Goal: Entertainment & Leisure: Consume media (video, audio)

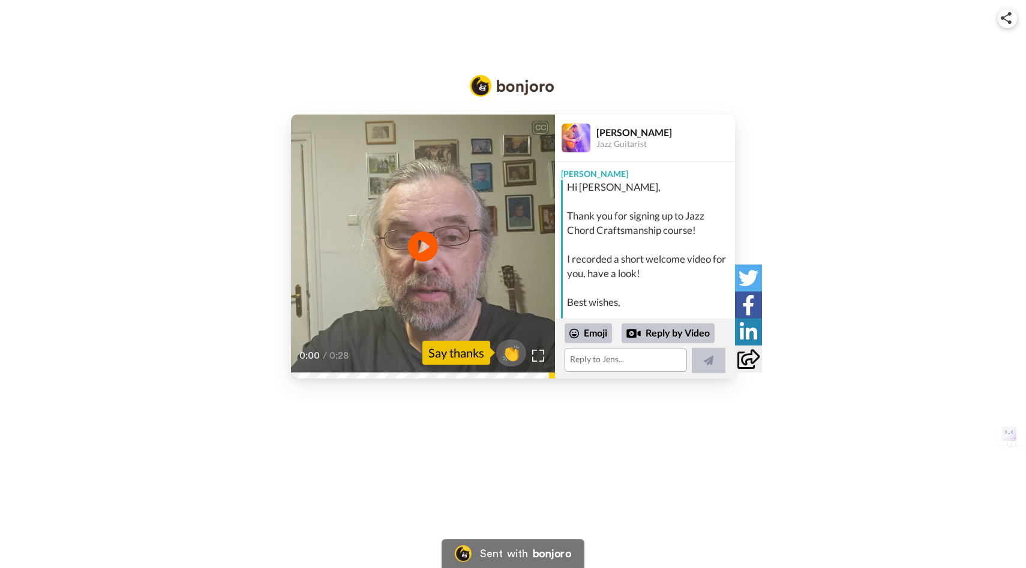
click at [691, 418] on div "CC Play/Pause 0:00 / 0:28 👏 Say thanks Jens Larsen Jazz Guitarist Jens Hi Akira…" at bounding box center [513, 284] width 1026 height 568
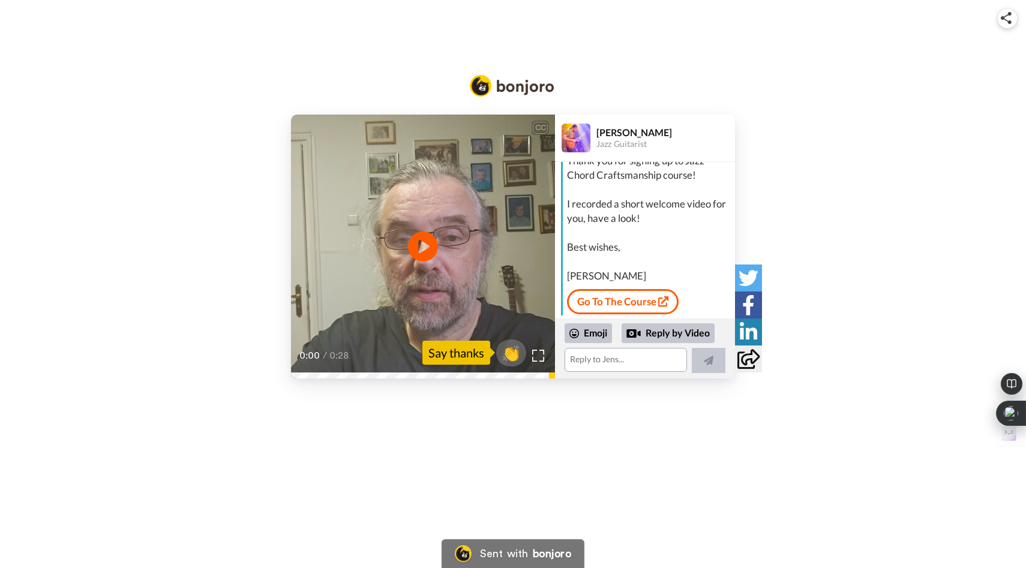
scroll to position [107, 0]
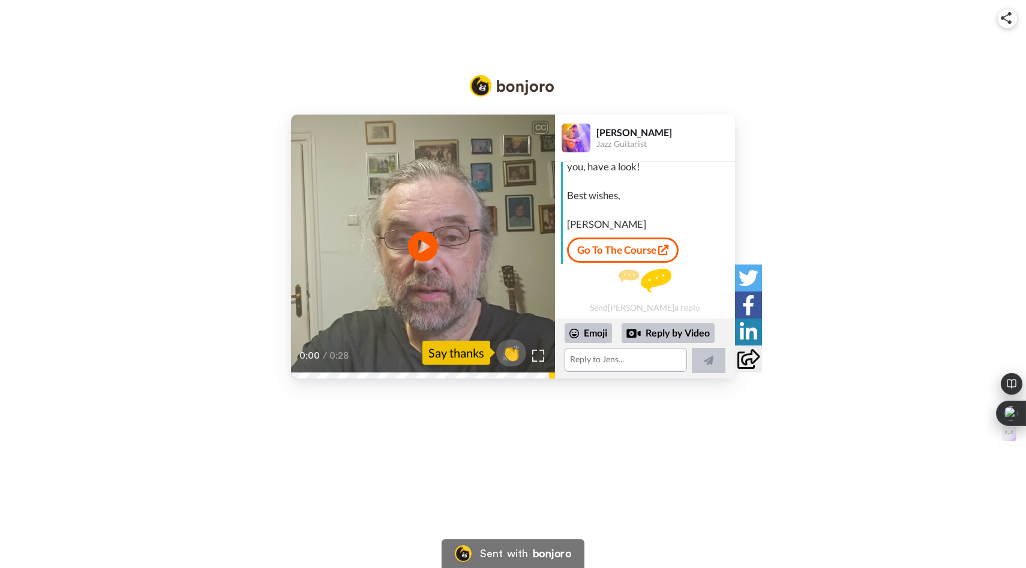
click at [748, 359] on icon at bounding box center [748, 359] width 22 height 20
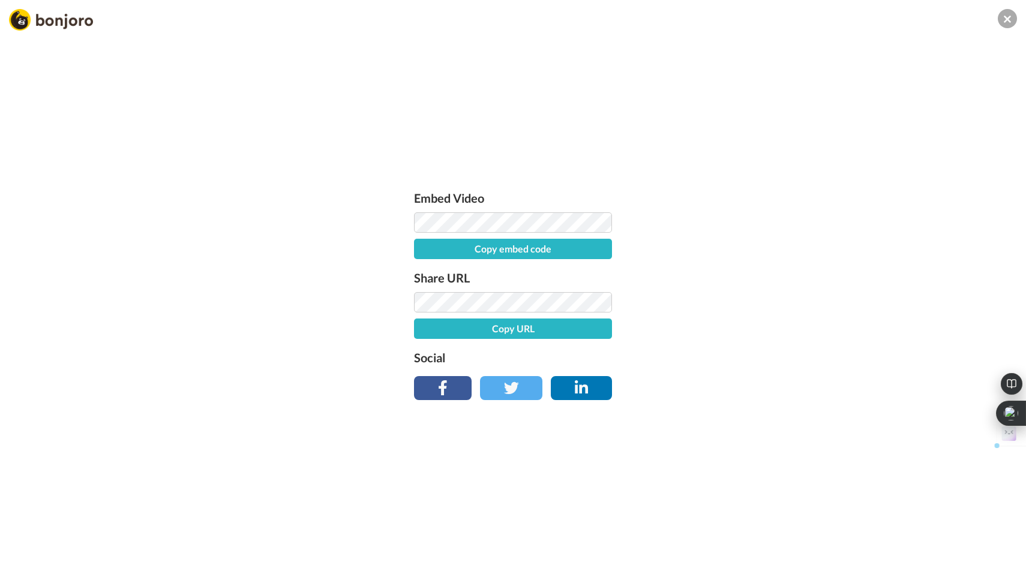
scroll to position [0, 409]
click at [619, 229] on div "Embed Video Copy embed code Share URL Copy URL Social" at bounding box center [513, 349] width 1026 height 568
click at [703, 215] on div "Embed Video Copy embed code Share URL Copy URL Social" at bounding box center [513, 349] width 1026 height 568
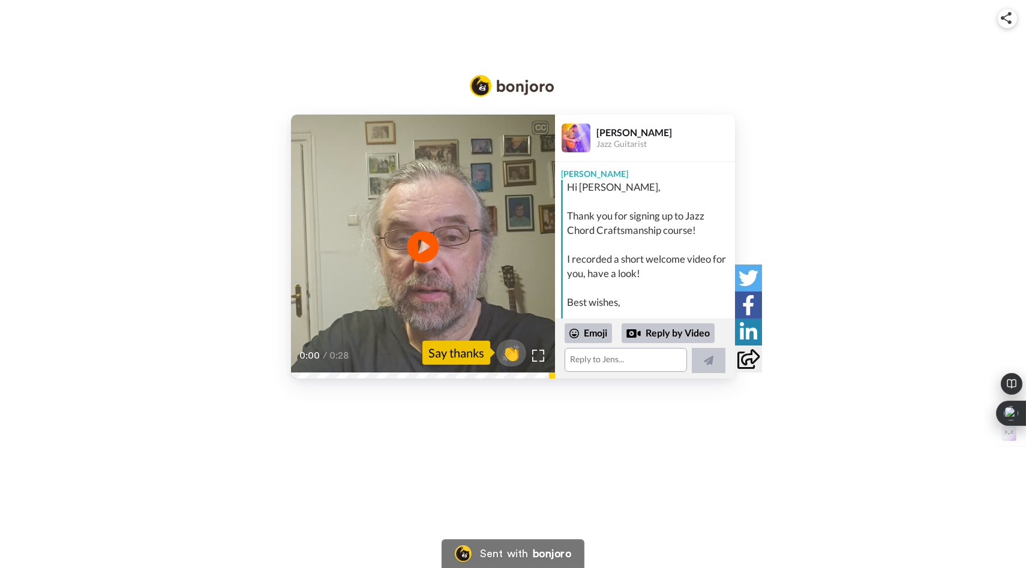
click at [419, 244] on icon "Play/Pause" at bounding box center [423, 246] width 32 height 57
click at [418, 239] on icon at bounding box center [423, 246] width 32 height 32
click at [419, 241] on icon "Play/Pause" at bounding box center [423, 246] width 32 height 57
click at [423, 248] on icon "Play/Pause" at bounding box center [423, 246] width 32 height 57
click at [413, 253] on icon at bounding box center [423, 246] width 32 height 32
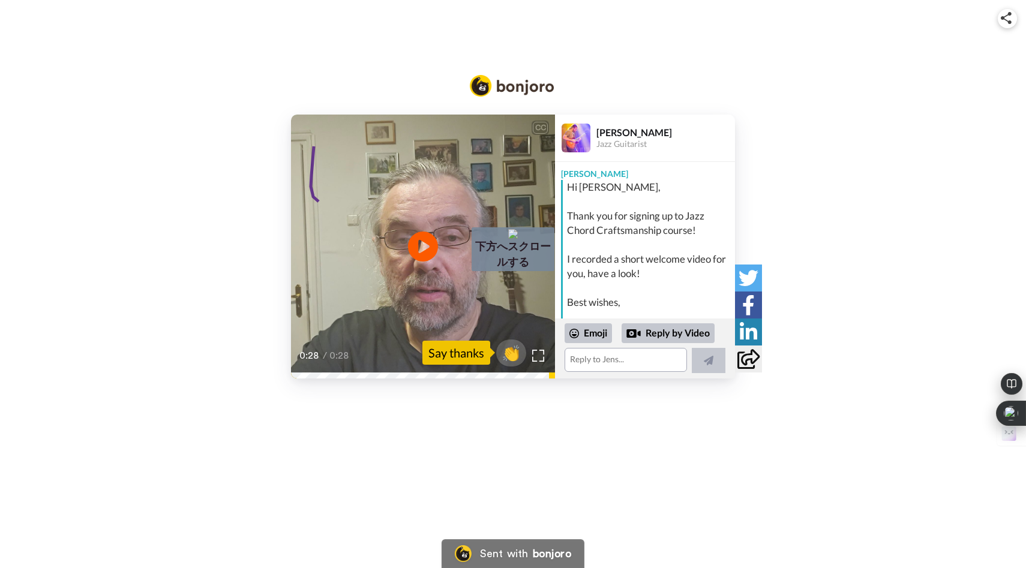
drag, startPoint x: 316, startPoint y: 128, endPoint x: 398, endPoint y: 196, distance: 106.1
